Goal: Information Seeking & Learning: Compare options

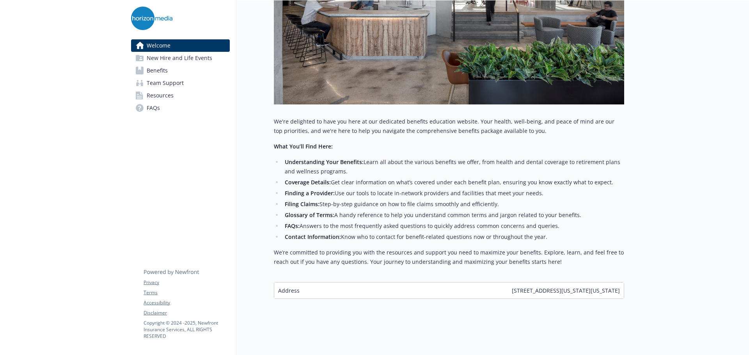
scroll to position [222, 0]
click at [155, 72] on span "Benefits" at bounding box center [157, 70] width 21 height 12
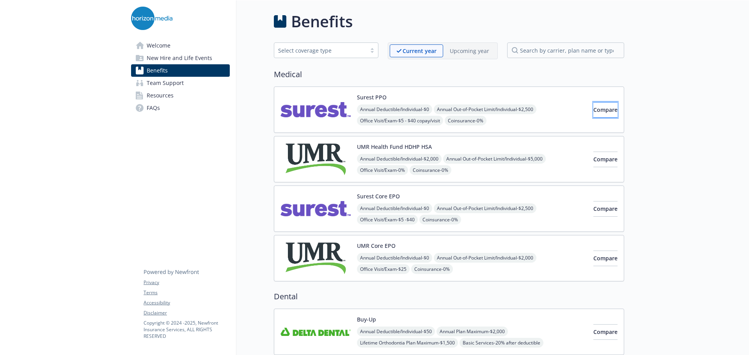
click at [601, 108] on span "Compare" at bounding box center [605, 109] width 24 height 7
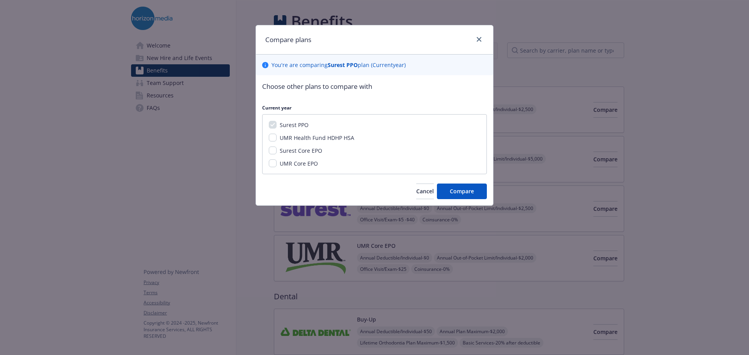
click at [313, 139] on span "UMR Health Fund HDHP HSA" at bounding box center [317, 137] width 74 height 7
click at [276, 139] on input "UMR Health Fund HDHP HSA" at bounding box center [273, 138] width 8 height 8
checkbox input "true"
click at [456, 192] on span "Compare" at bounding box center [462, 191] width 24 height 7
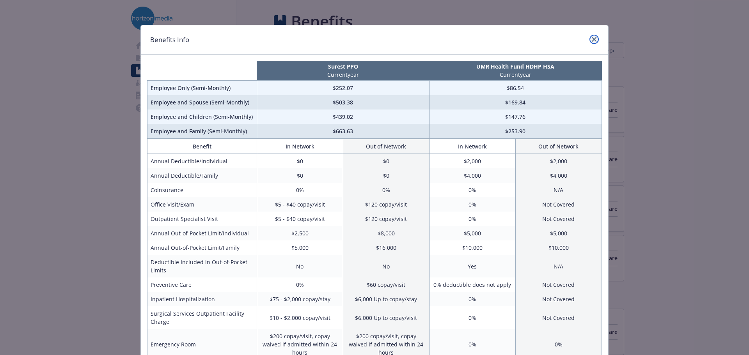
click at [592, 38] on icon "close" at bounding box center [594, 39] width 5 height 5
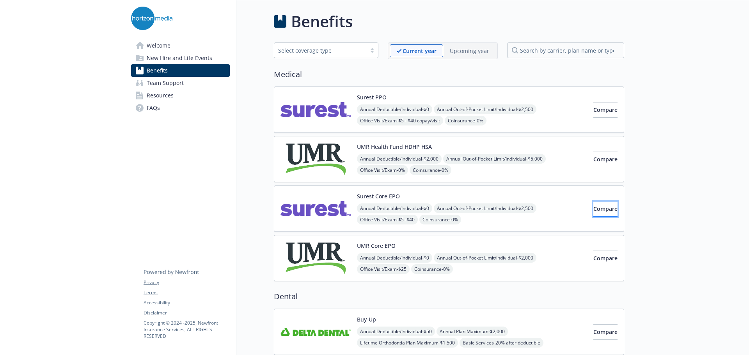
click at [605, 203] on button "Compare" at bounding box center [605, 209] width 24 height 16
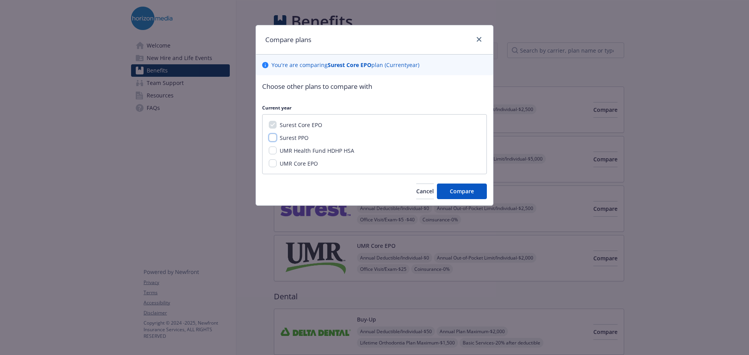
click at [272, 140] on input "Surest PPO" at bounding box center [273, 138] width 8 height 8
checkbox input "true"
click at [455, 194] on span "Compare" at bounding box center [462, 191] width 24 height 7
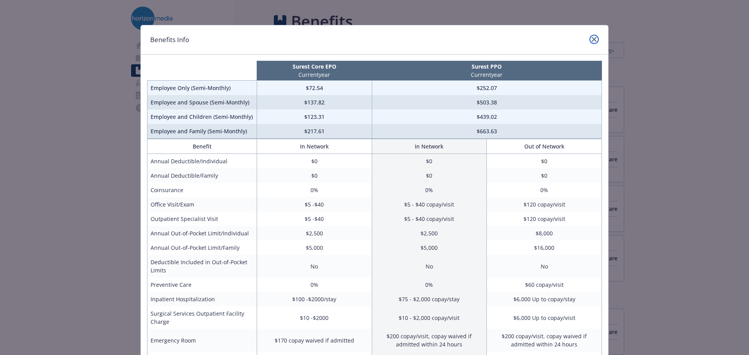
click at [592, 41] on icon "close" at bounding box center [594, 39] width 5 height 5
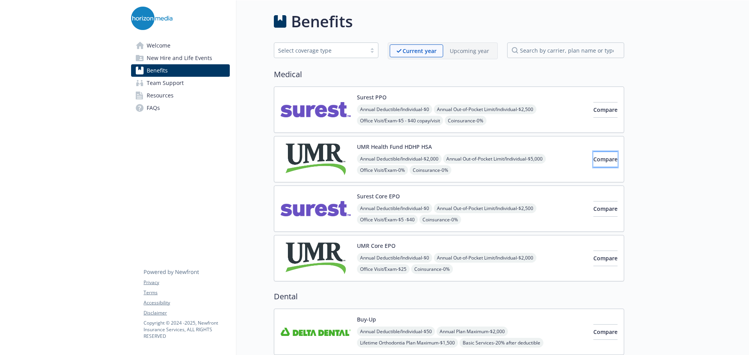
click at [596, 163] on button "Compare" at bounding box center [605, 160] width 24 height 16
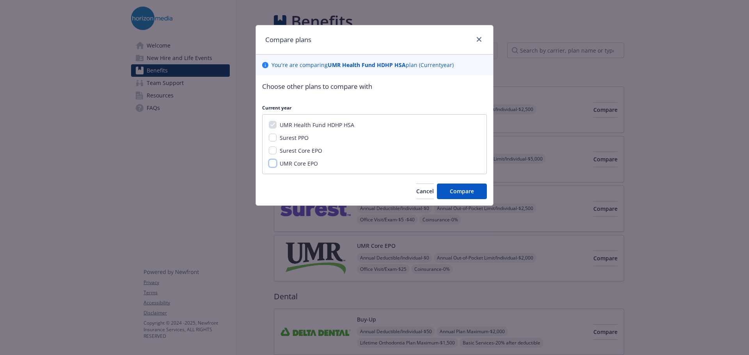
click at [271, 164] on input "UMR Core EPO" at bounding box center [273, 164] width 8 height 8
checkbox input "true"
click at [473, 190] on span "Compare" at bounding box center [462, 191] width 24 height 7
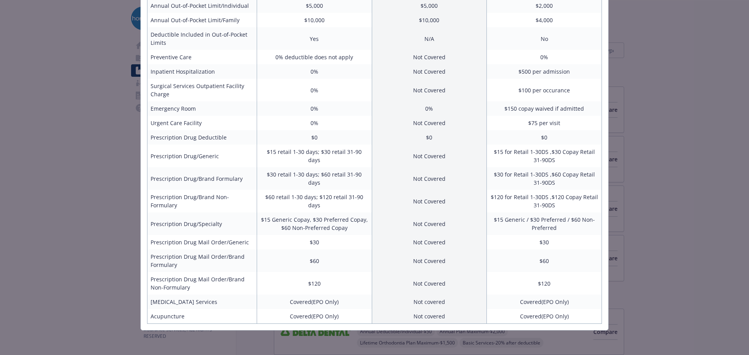
scroll to position [228, 0]
click at [631, 175] on div "Benefits Info UMR Health Fund HDHP HSA Current year UMR Core EPO Current year E…" at bounding box center [374, 177] width 749 height 355
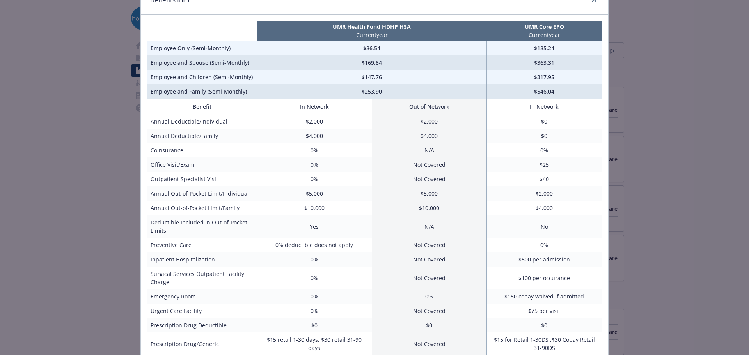
scroll to position [33, 0]
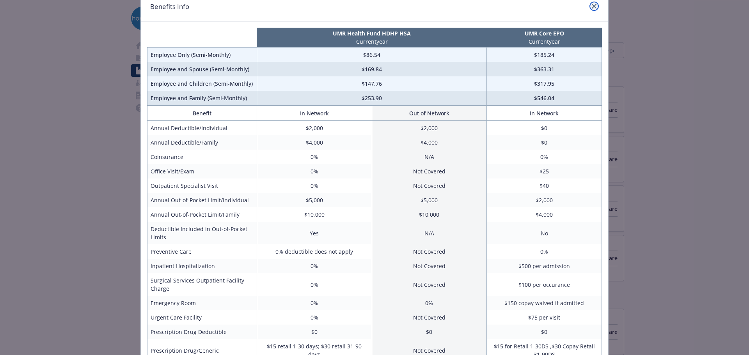
click at [592, 5] on icon "close" at bounding box center [594, 6] width 5 height 5
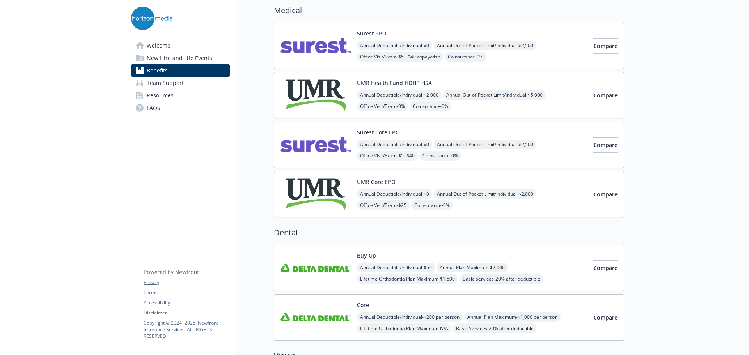
scroll to position [39, 0]
